Goal: Use online tool/utility: Utilize a website feature to perform a specific function

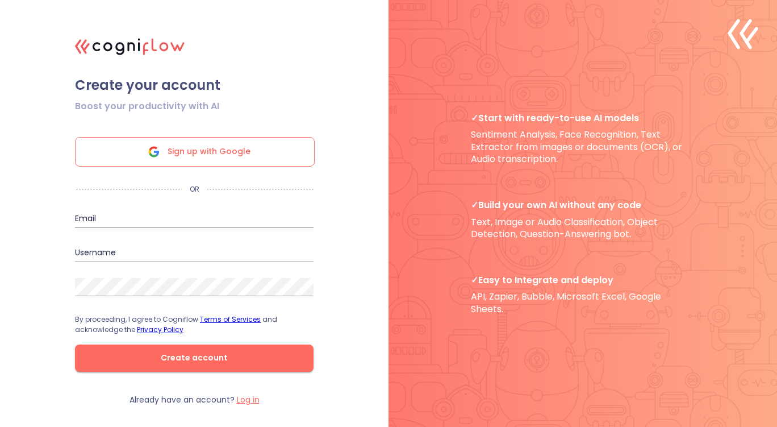
click at [199, 145] on span "Sign up with Google" at bounding box center [209, 151] width 83 height 28
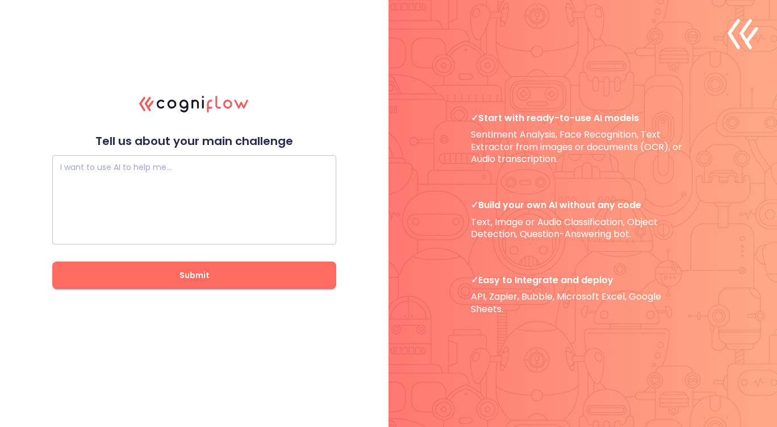
click at [131, 168] on textarea at bounding box center [194, 200] width 268 height 68
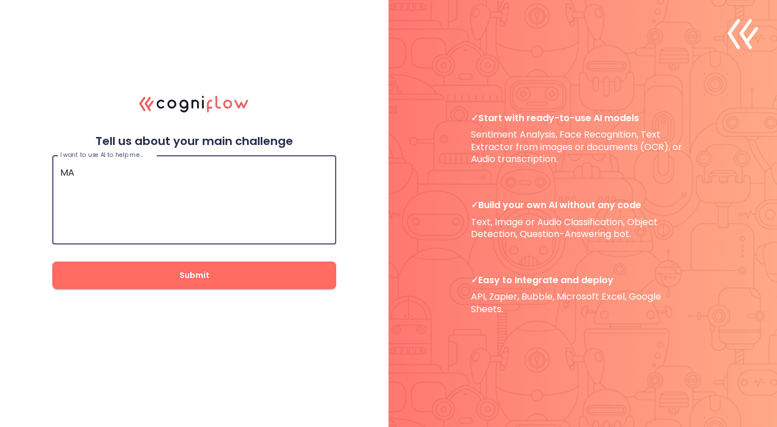
type textarea "M"
type textarea "make a target receipt for shok'z headphones from [DATE]"
click at [212, 274] on span "Submit" at bounding box center [194, 275] width 248 height 14
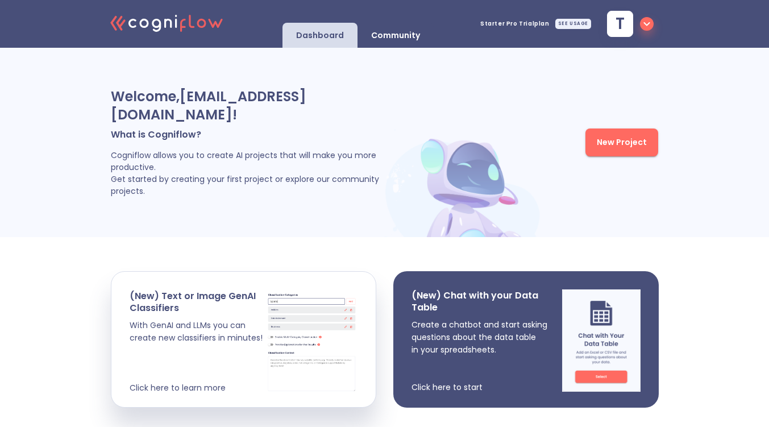
drag, startPoint x: 525, startPoint y: 298, endPoint x: 508, endPoint y: 303, distance: 17.4
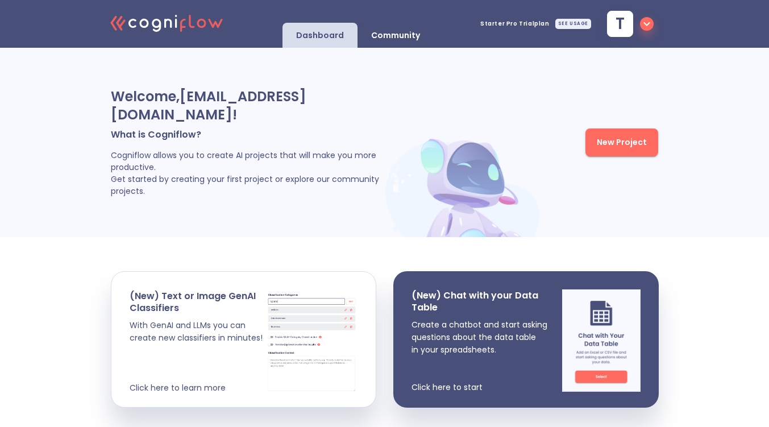
drag, startPoint x: 508, startPoint y: 303, endPoint x: 335, endPoint y: 229, distance: 188.5
click at [335, 229] on div "Welcome, [EMAIL_ADDRESS][DOMAIN_NAME] ! What is Cogniflow? Cogniflow allows you…" at bounding box center [384, 393] width 769 height 691
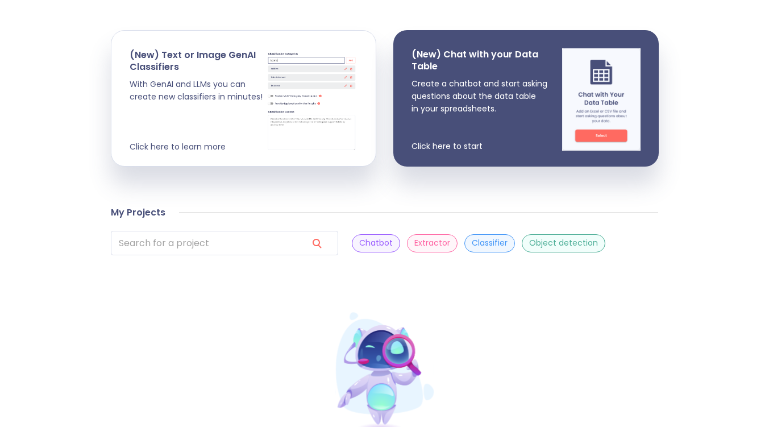
scroll to position [322, 0]
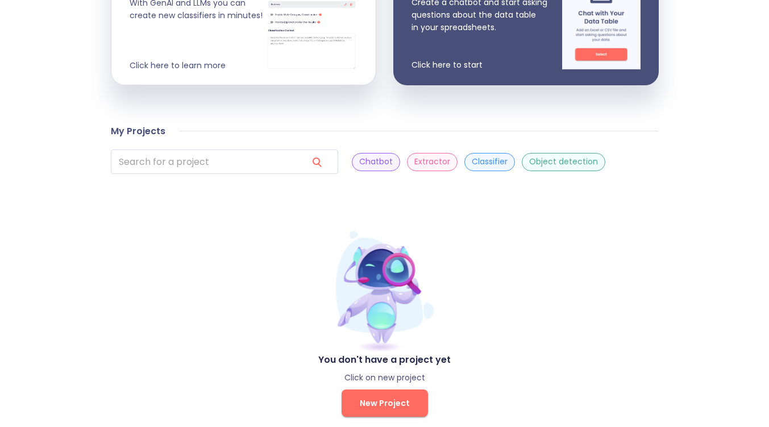
click at [374, 396] on span "New Project" at bounding box center [385, 403] width 50 height 14
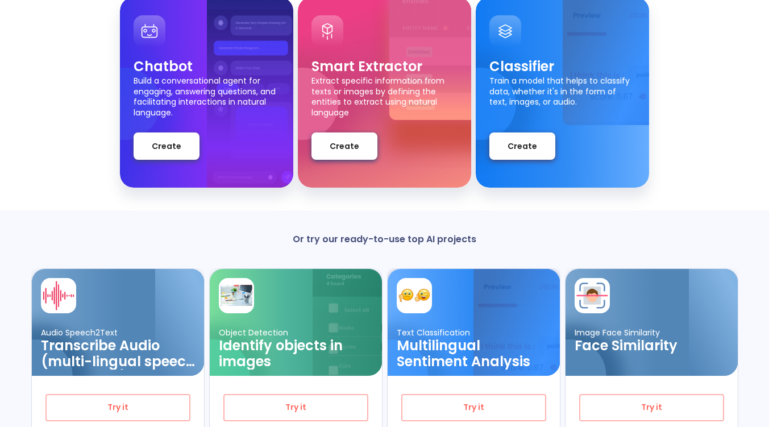
scroll to position [20, 0]
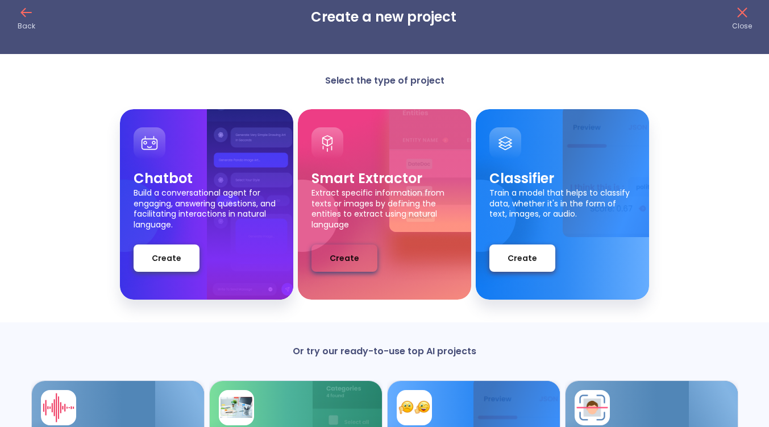
click at [340, 258] on span "Create" at bounding box center [344, 258] width 30 height 14
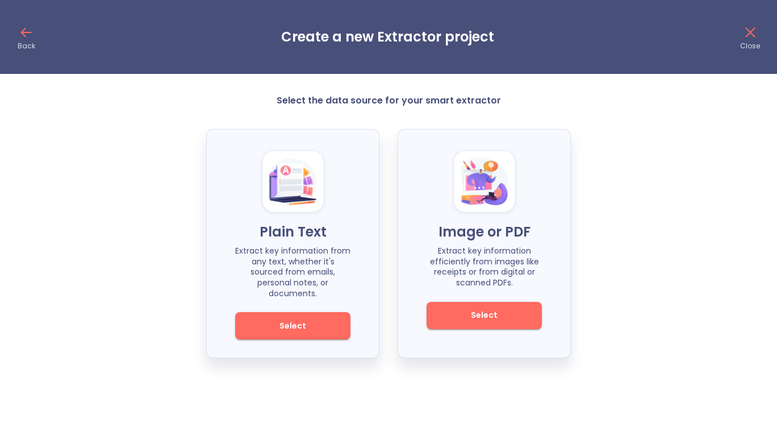
click at [462, 309] on span "Select" at bounding box center [484, 315] width 77 height 14
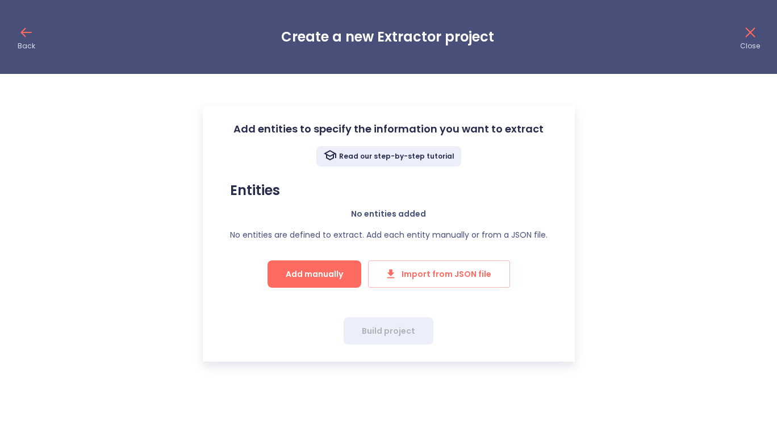
click at [343, 266] on button "Add manually" at bounding box center [315, 273] width 94 height 27
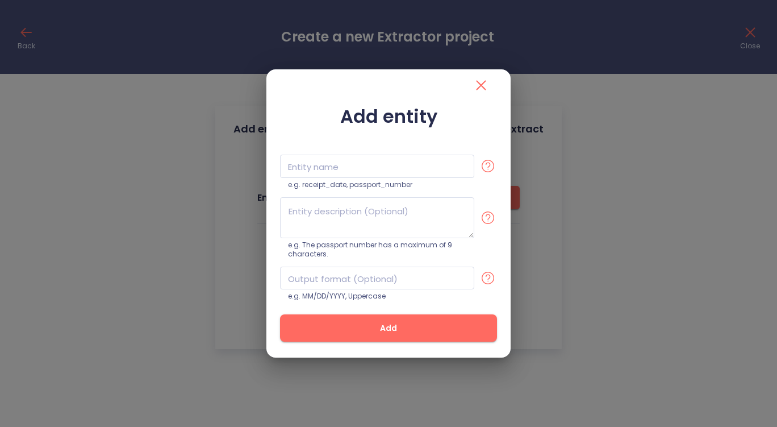
click at [423, 87] on div at bounding box center [388, 85] width 217 height 32
click at [483, 86] on icon "close" at bounding box center [481, 85] width 18 height 18
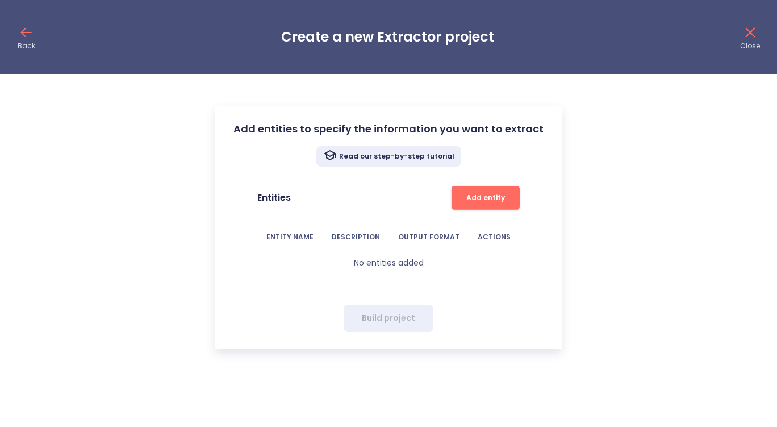
drag, startPoint x: 15, startPoint y: 20, endPoint x: 16, endPoint y: 26, distance: 5.8
click at [15, 23] on div "Back Create a new Extractor project Close" at bounding box center [388, 37] width 777 height 74
click at [22, 35] on icon at bounding box center [26, 32] width 18 height 18
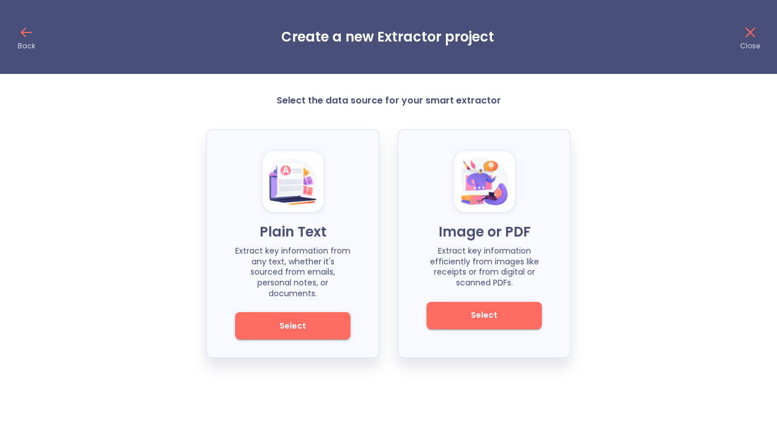
click at [288, 319] on span "Select" at bounding box center [292, 326] width 77 height 14
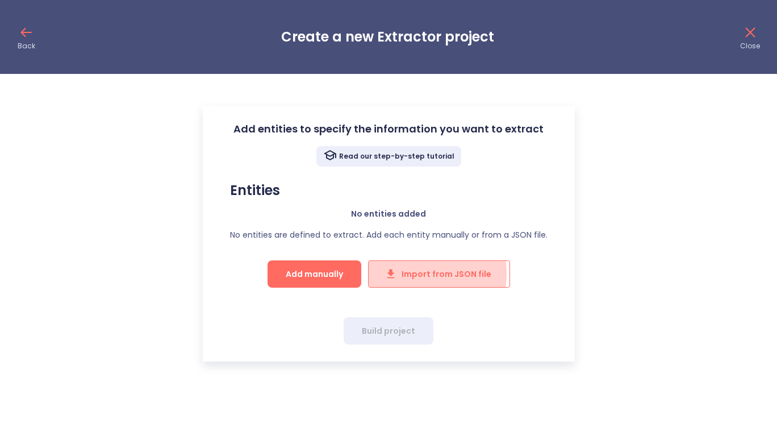
click at [410, 273] on span "Import from JSON file" at bounding box center [439, 274] width 105 height 14
